Goal: Information Seeking & Learning: Learn about a topic

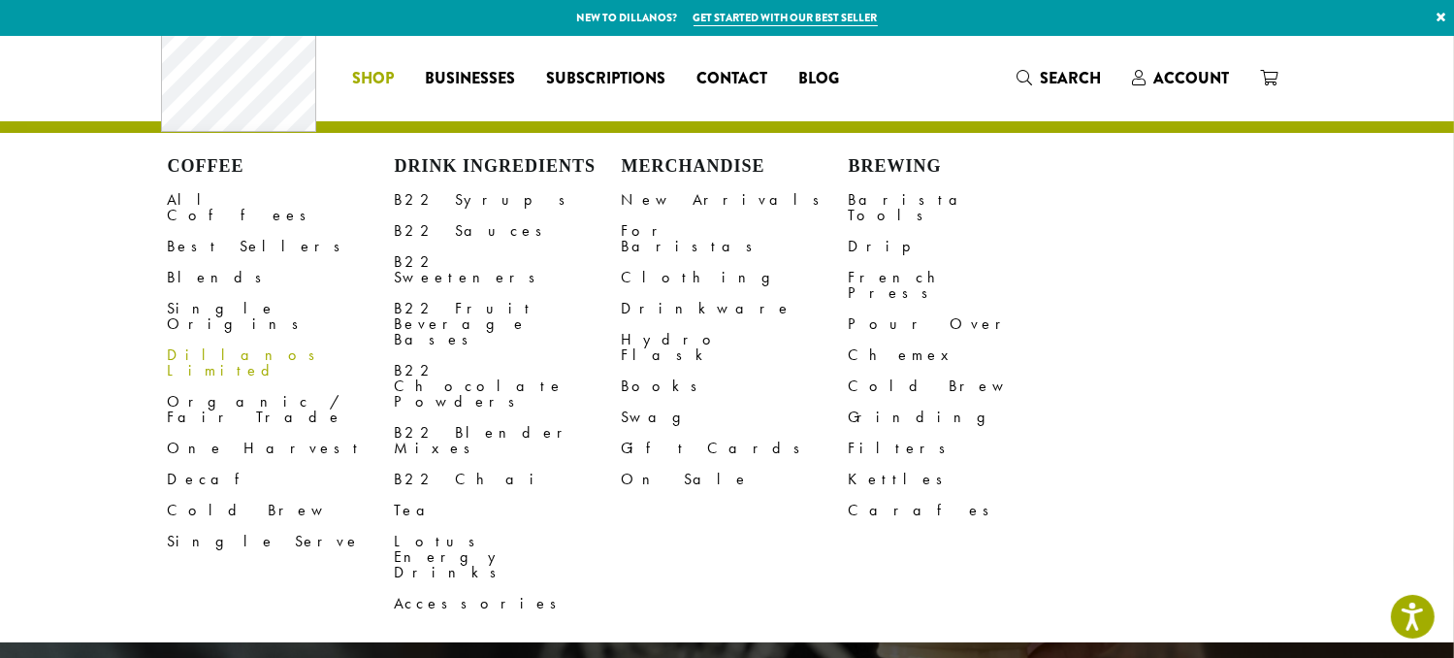
click at [168, 369] on link "Dillanos Limited" at bounding box center [281, 363] width 227 height 47
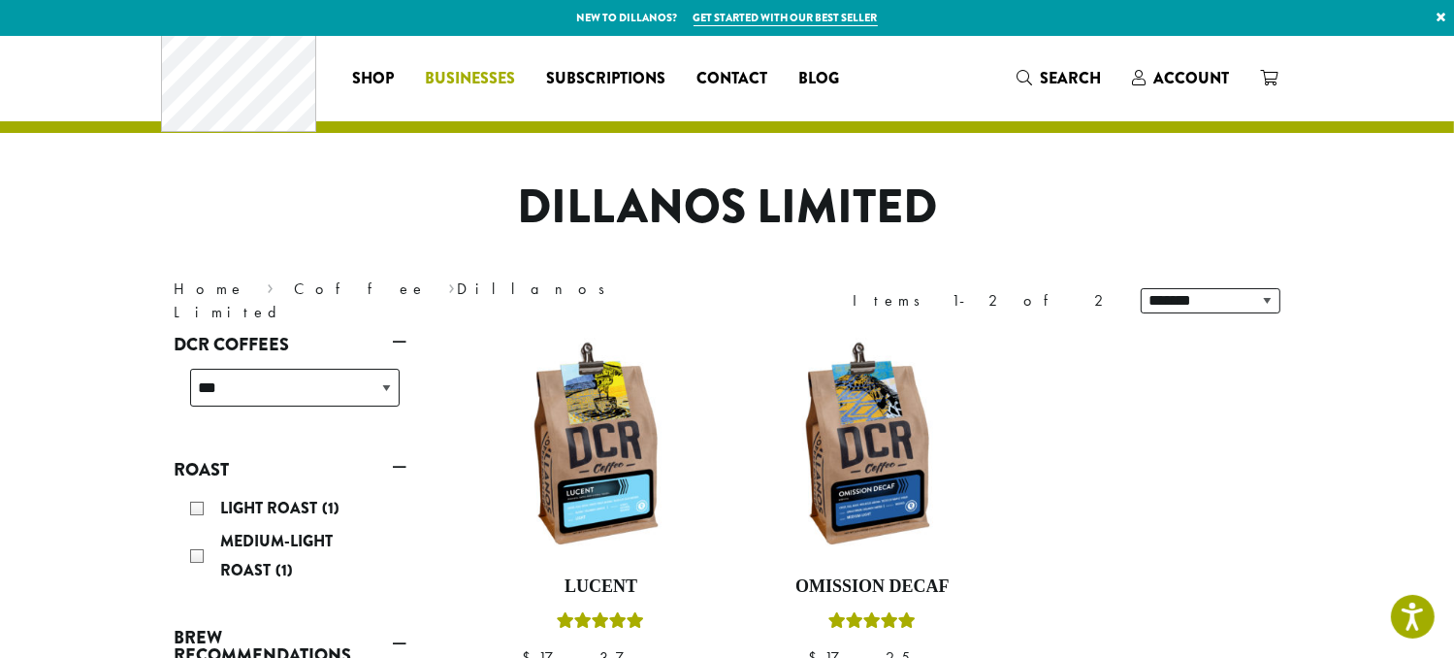
click at [425, 82] on span "Businesses" at bounding box center [470, 79] width 90 height 24
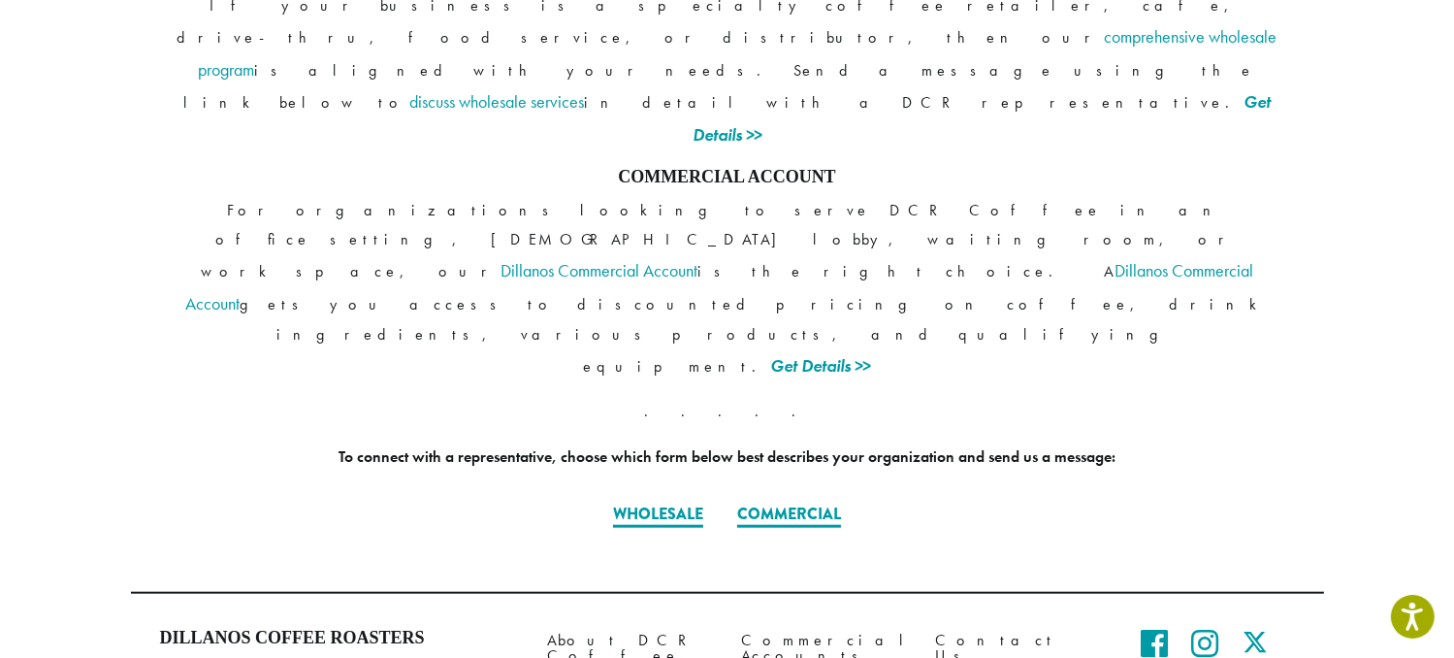
scroll to position [1806, 0]
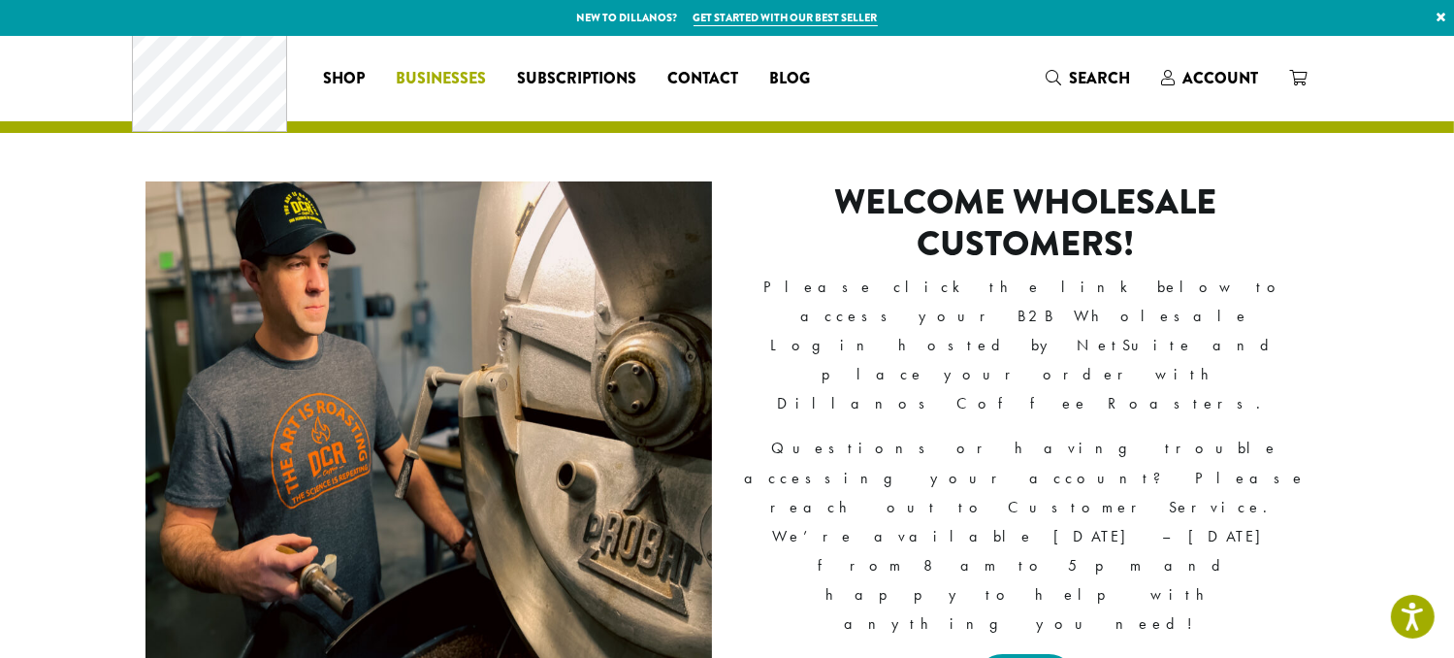
click at [397, 82] on span "Businesses" at bounding box center [442, 79] width 90 height 24
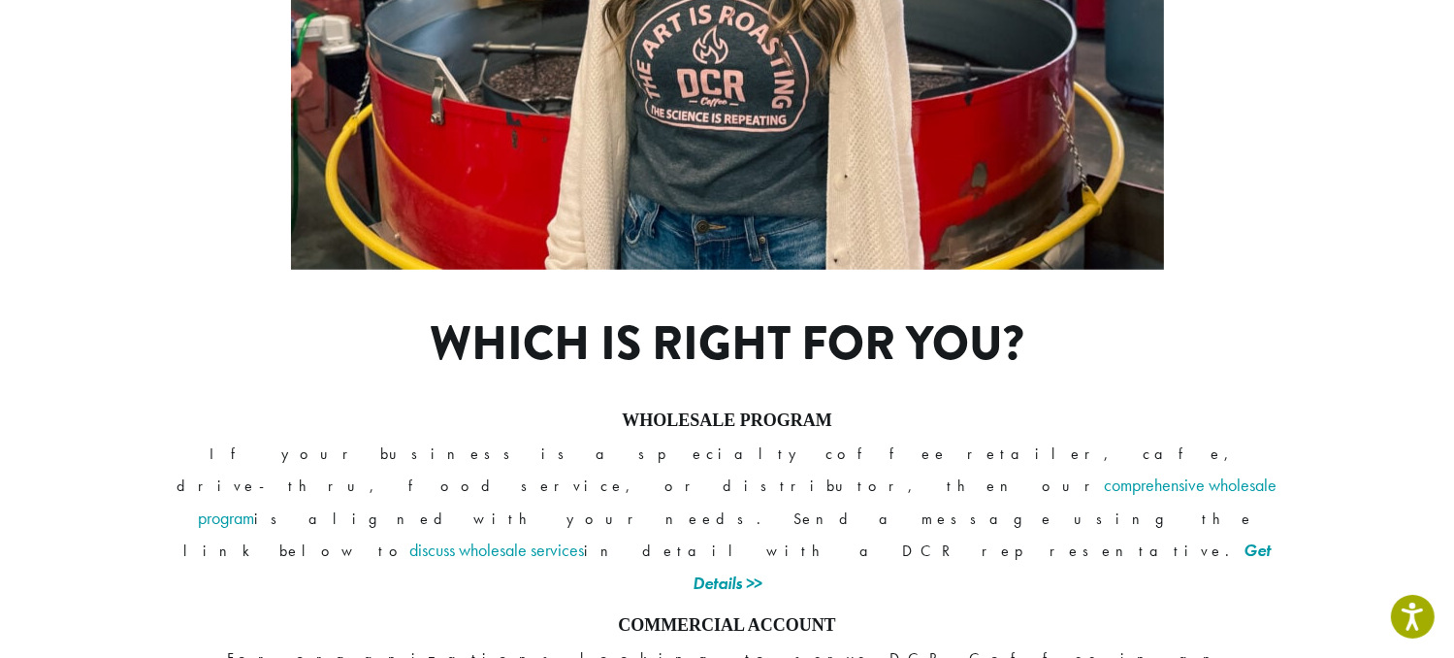
scroll to position [1381, 0]
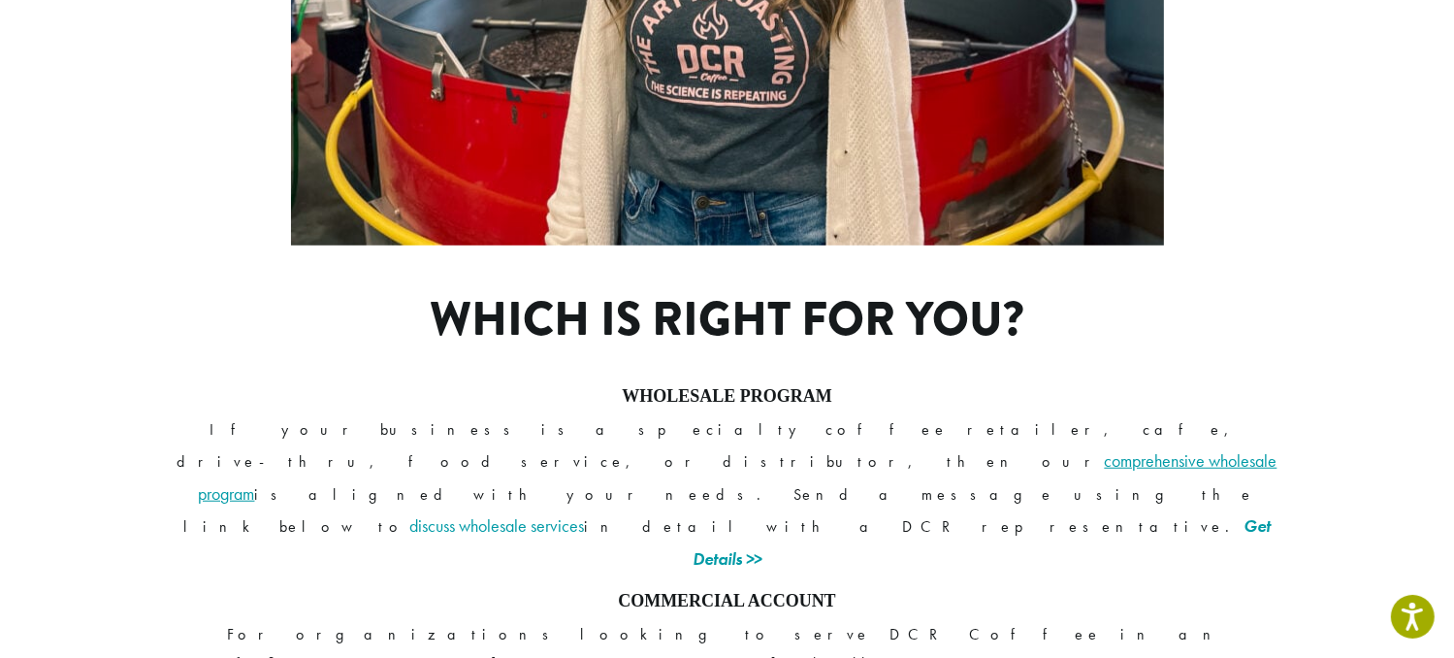
click at [854, 449] on link "comprehensive wholesale program" at bounding box center [738, 476] width 1079 height 55
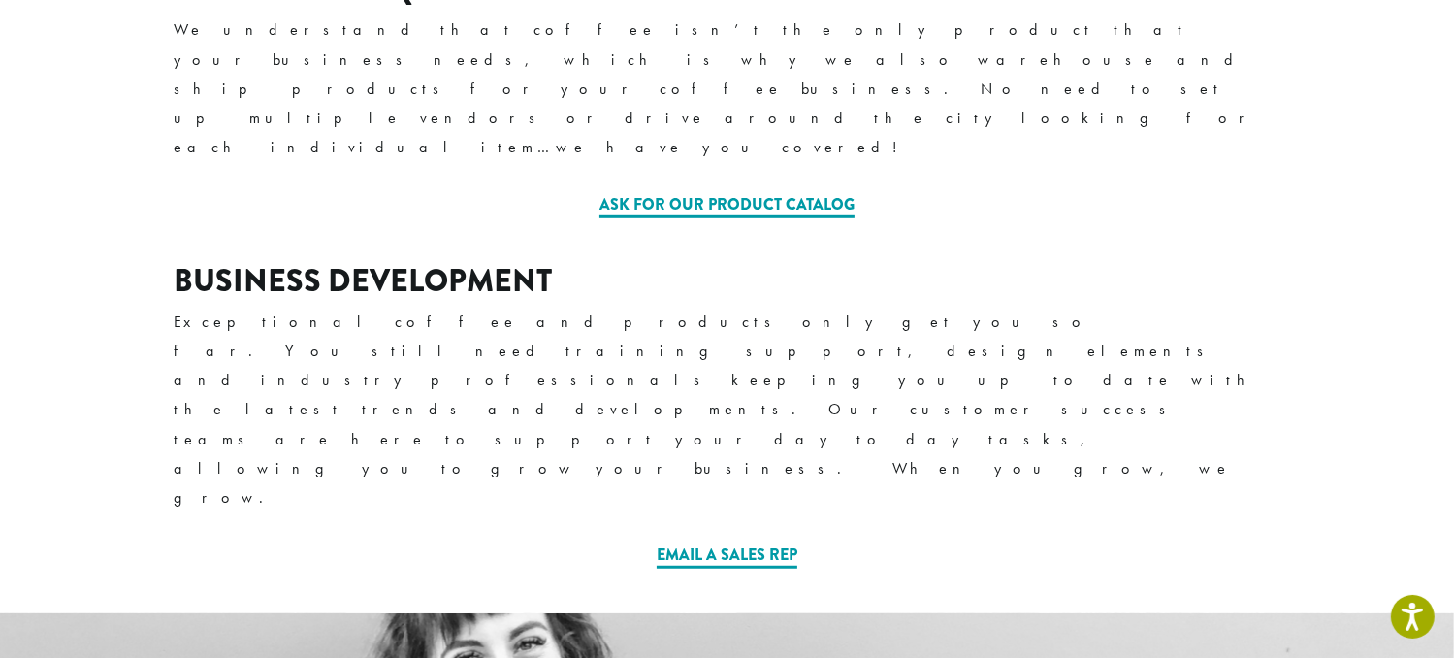
scroll to position [952, 0]
